Goal: Task Accomplishment & Management: Manage account settings

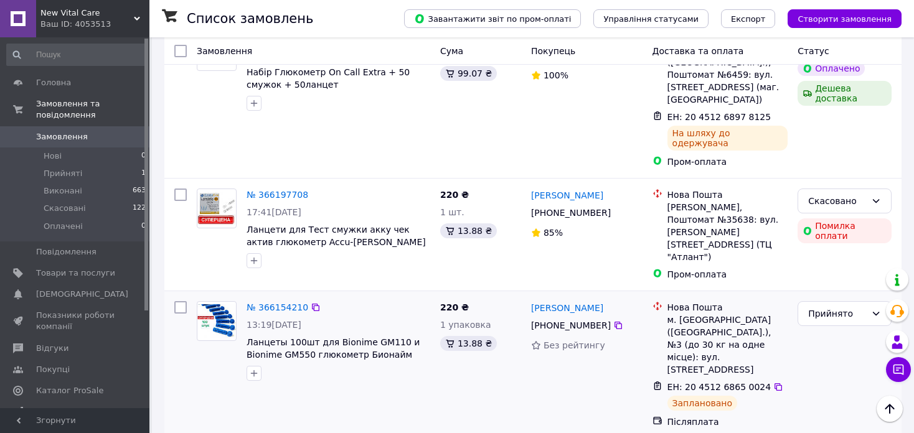
scroll to position [311, 0]
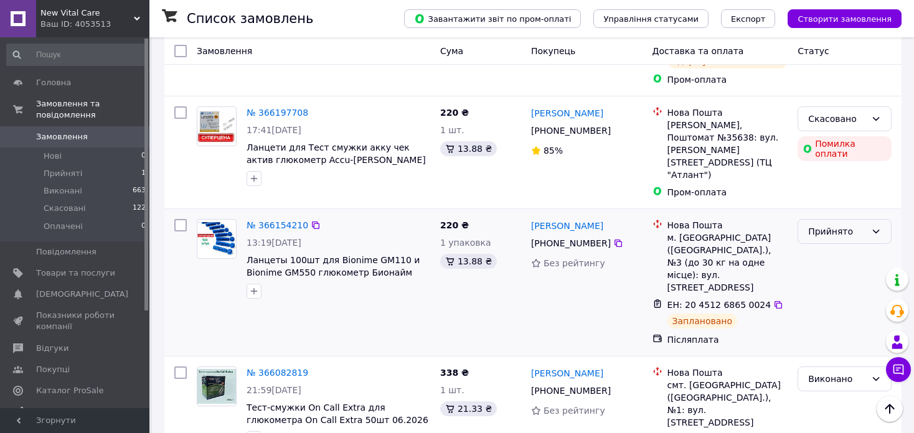
click at [834, 225] on div "Прийнято" at bounding box center [837, 232] width 58 height 14
click at [823, 185] on li "Виконано" at bounding box center [844, 189] width 93 height 22
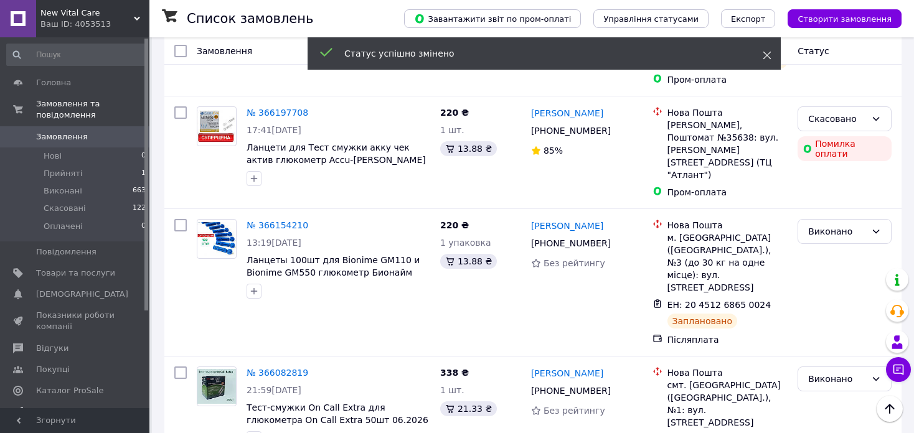
click at [764, 56] on icon at bounding box center [767, 55] width 9 height 9
